Goal: Information Seeking & Learning: Learn about a topic

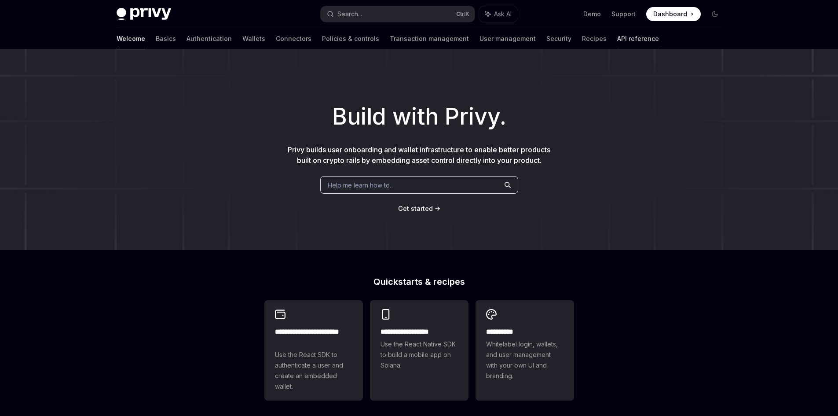
click at [617, 44] on link "API reference" at bounding box center [638, 38] width 42 height 21
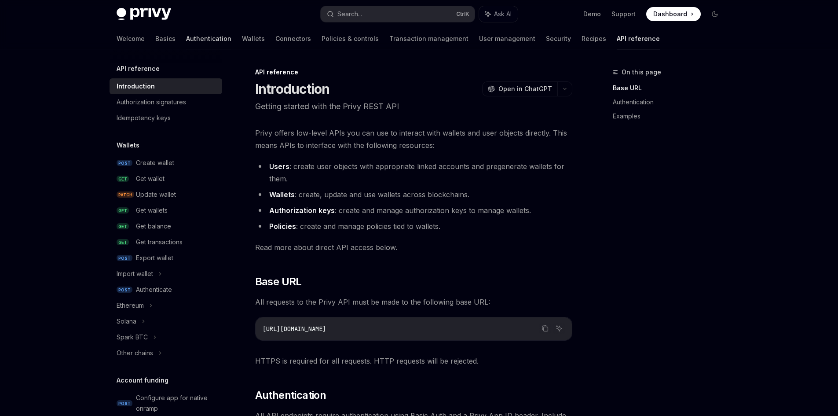
click at [186, 37] on link "Authentication" at bounding box center [208, 38] width 45 height 21
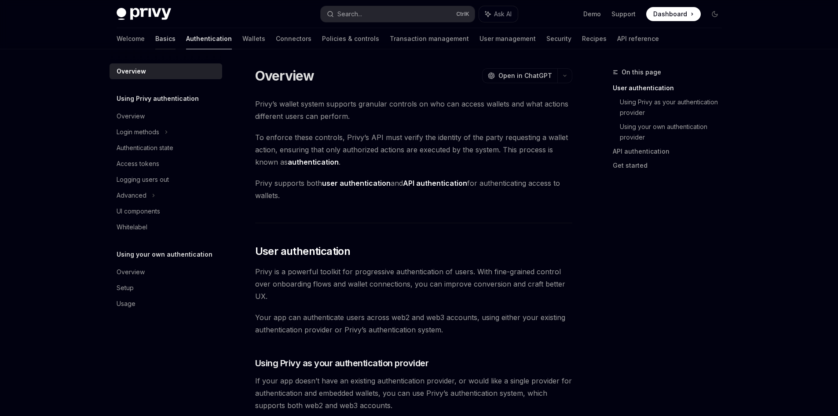
click at [155, 38] on link "Basics" at bounding box center [165, 38] width 20 height 21
type textarea "*"
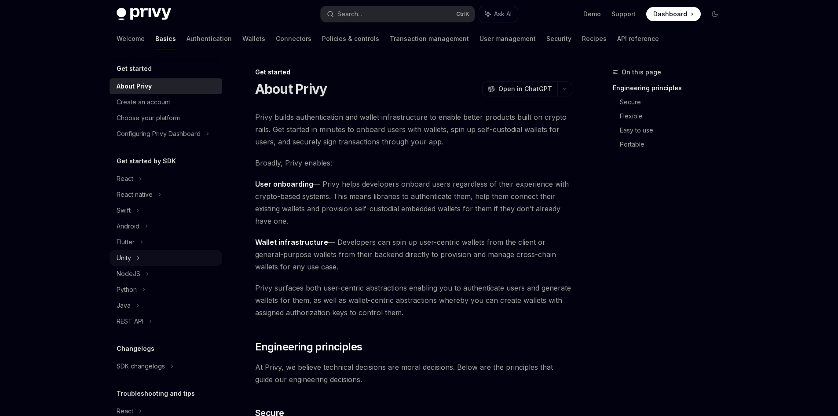
click at [123, 254] on div "Unity" at bounding box center [124, 258] width 15 height 11
click at [128, 275] on div "Installation" at bounding box center [137, 273] width 30 height 11
click at [153, 6] on div "Privy Docs home page Search... Ctrl K Ask AI Demo Support Dashboard Dashboard S…" at bounding box center [420, 14] width 606 height 28
click at [140, 12] on img at bounding box center [144, 14] width 55 height 12
type textarea "*"
